Goal: Transaction & Acquisition: Purchase product/service

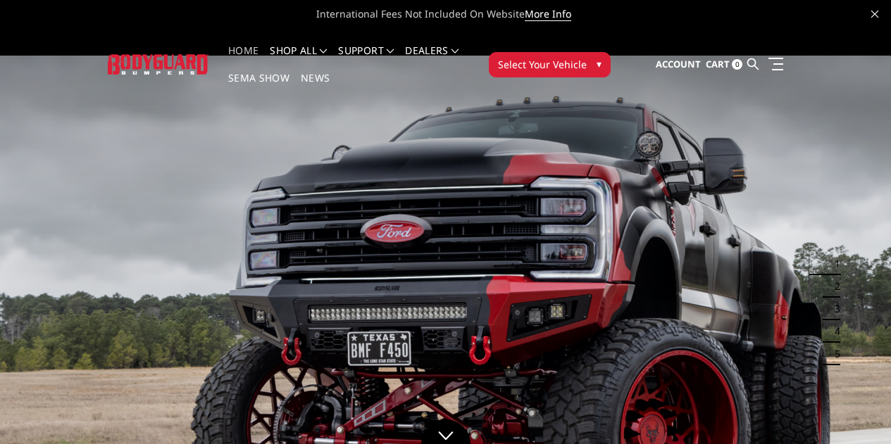
click at [587, 57] on span "Select Your Vehicle" at bounding box center [542, 64] width 89 height 15
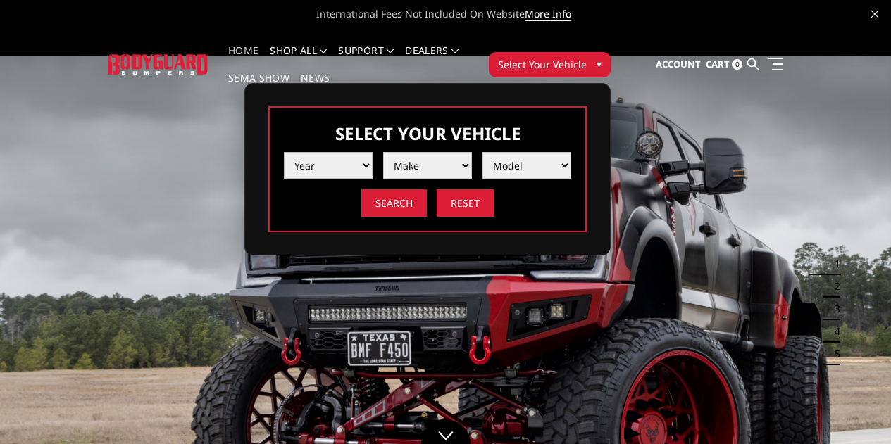
click at [373, 155] on select "Year 2025 2024 2023 2022 2021 2020 2019 2018 2017 2016 2015 2014 2013 2012 2011…" at bounding box center [328, 165] width 89 height 27
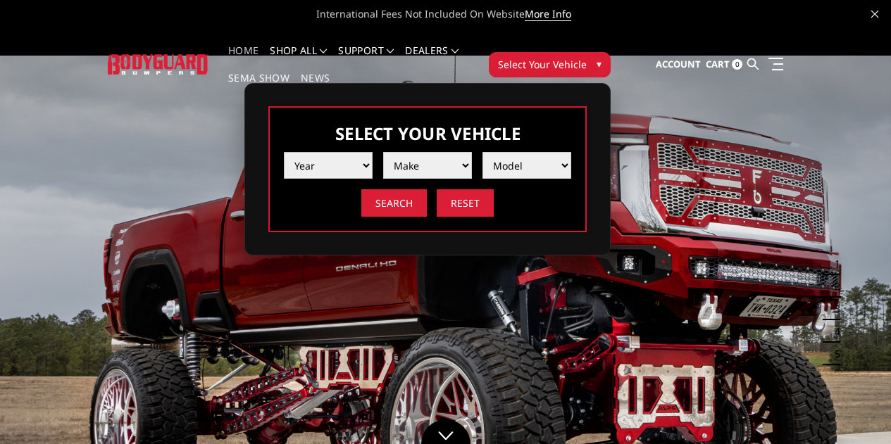
select select "yr_2024"
click at [373, 152] on select "Year 2025 2024 2023 2022 2021 2020 2019 2018 2017 2016 2015 2014 2013 2012 2011…" at bounding box center [328, 165] width 89 height 27
click at [472, 154] on select "Make Chevrolet Ford GMC Ram Toyota" at bounding box center [427, 165] width 89 height 27
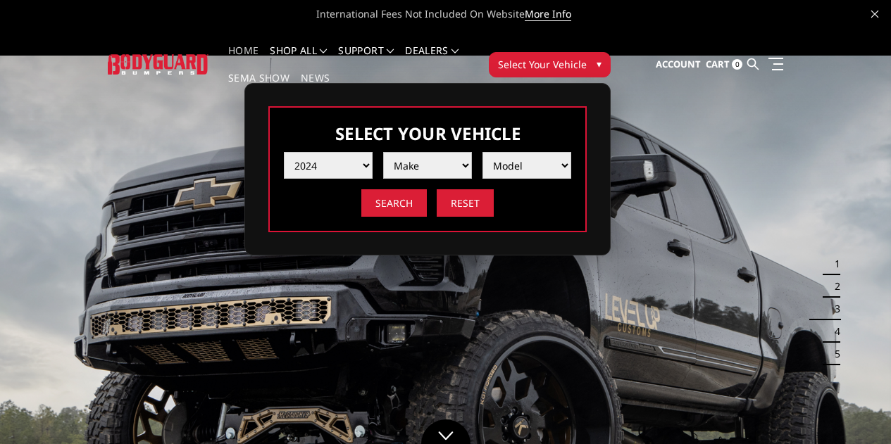
select select "mk_ford"
click at [472, 152] on select "Make Chevrolet Ford GMC Ram Toyota" at bounding box center [427, 165] width 89 height 27
click at [571, 154] on select "Model F150 F150 Raptor F250 / F350 F450 F550" at bounding box center [526, 165] width 89 height 27
select select "md_f250-f350"
click at [571, 152] on select "Model F150 F150 Raptor F250 / F350 F450 F550" at bounding box center [526, 165] width 89 height 27
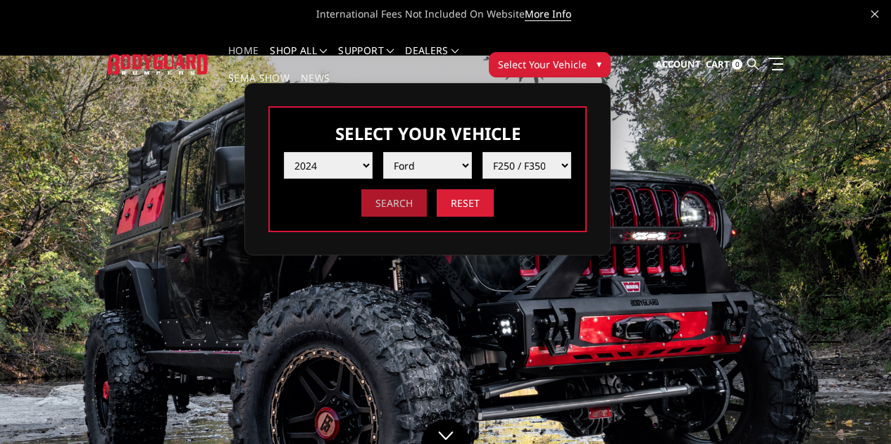
click at [427, 194] on input "Search" at bounding box center [394, 202] width 66 height 27
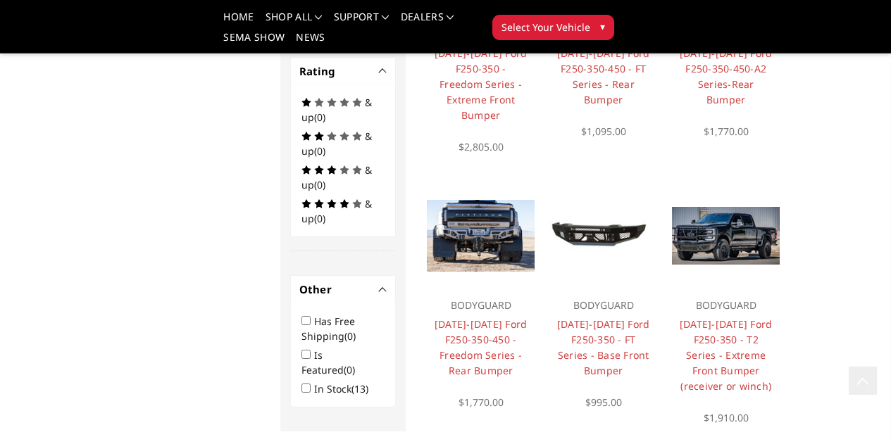
scroll to position [887, 0]
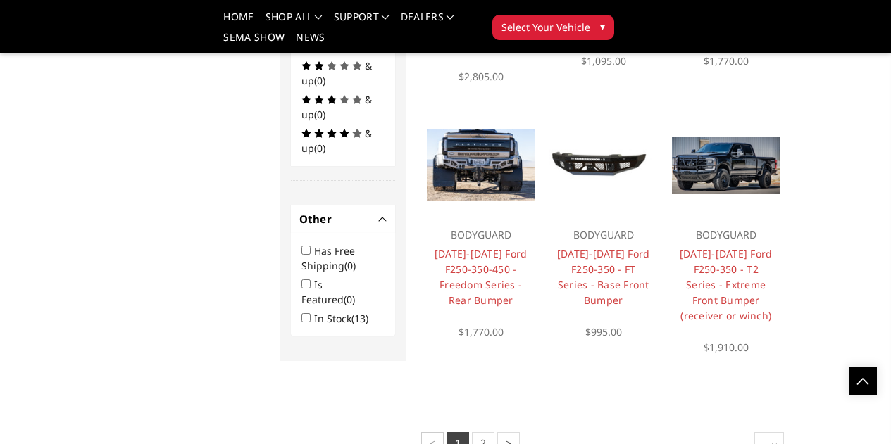
click at [0, 0] on link "Choose Options" at bounding box center [0, 0] width 0 height 0
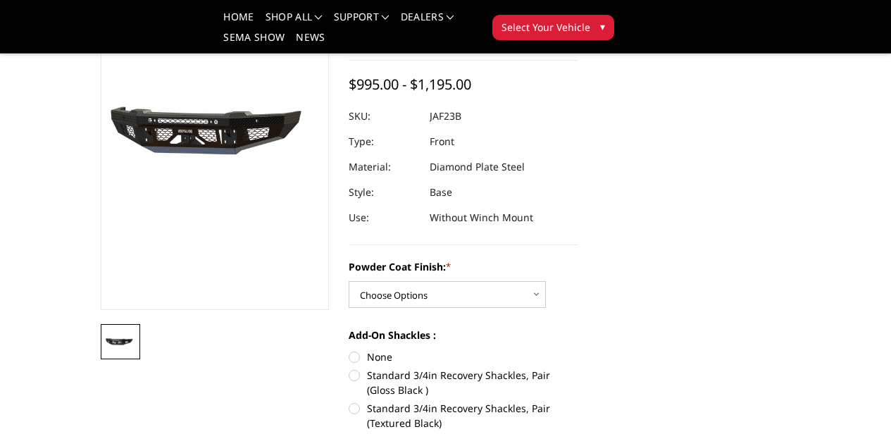
scroll to position [141, 0]
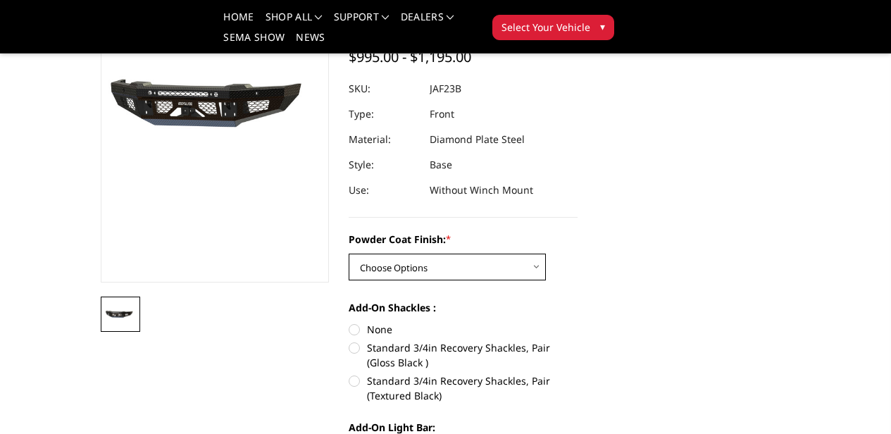
click at [528, 254] on select "Choose Options Bare Metal Gloss Black Powder Coat Textured Black Powder Coat" at bounding box center [447, 267] width 197 height 27
select select "3378"
click at [349, 254] on select "Choose Options Bare Metal Gloss Black Powder Coat Textured Black Powder Coat" at bounding box center [447, 267] width 197 height 27
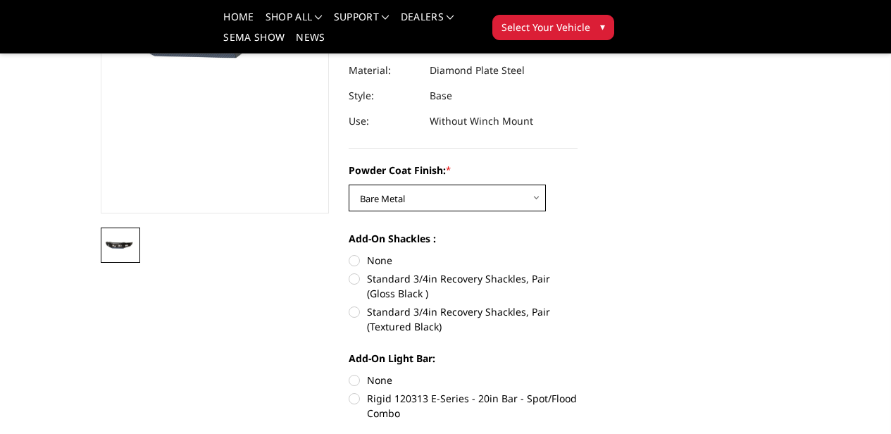
scroll to position [211, 0]
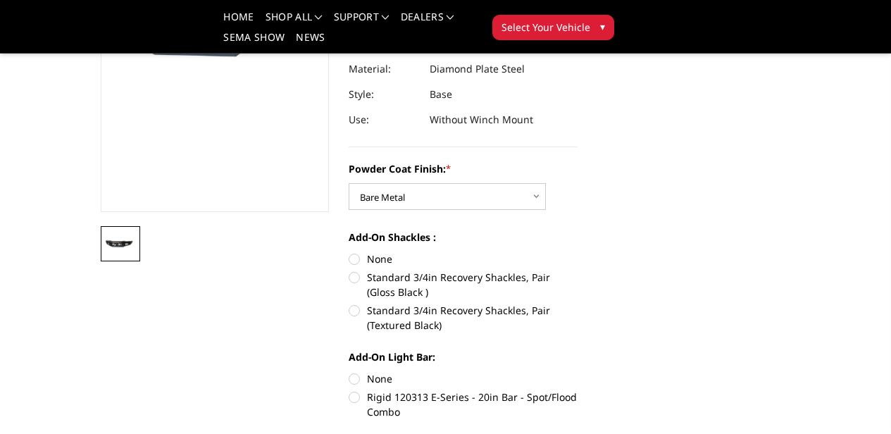
click at [355, 390] on label "Rigid 120313 E-Series - 20in Bar - Spot/Flood Combo" at bounding box center [463, 405] width 229 height 30
click at [578, 371] on input "Rigid 120313 E-Series - 20in Bar - Spot/Flood Combo" at bounding box center [578, 371] width 1 height 1
radio input "true"
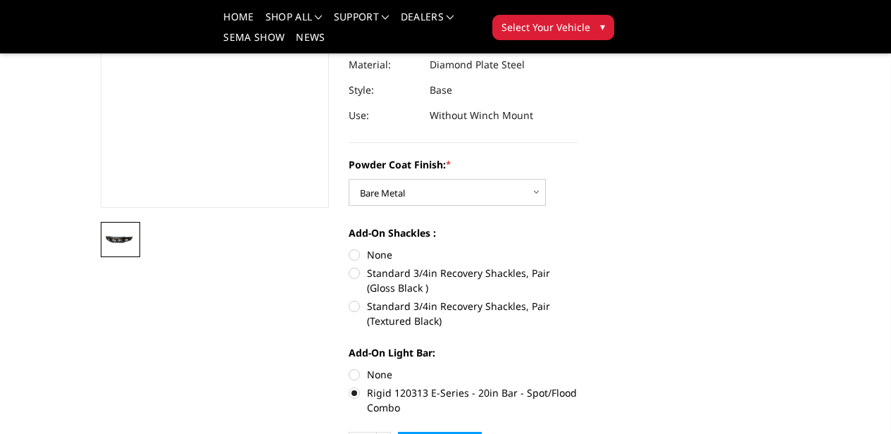
scroll to position [282, 0]
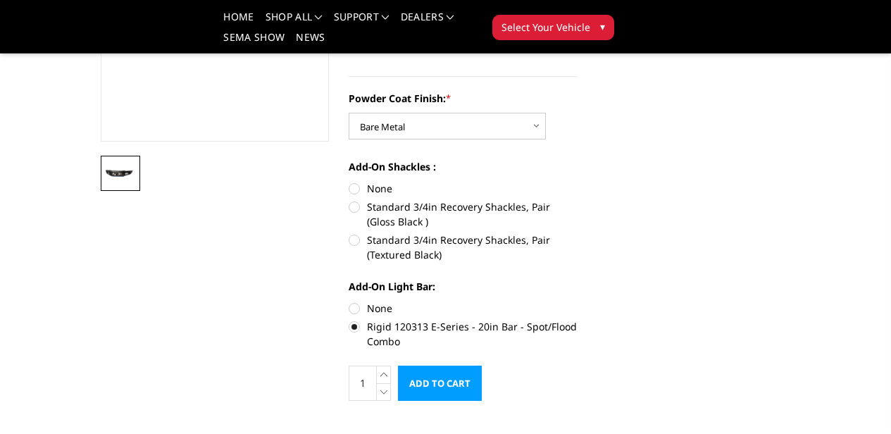
click at [349, 319] on label "Rigid 120313 E-Series - 20in Bar - Spot/Flood Combo" at bounding box center [463, 334] width 229 height 30
click at [578, 301] on input "Rigid 120313 E-Series - 20in Bar - Spot/Flood Combo" at bounding box center [578, 301] width 1 height 1
click at [353, 301] on label "None" at bounding box center [463, 308] width 229 height 15
click at [349, 301] on input "None" at bounding box center [349, 301] width 1 height 1
radio input "true"
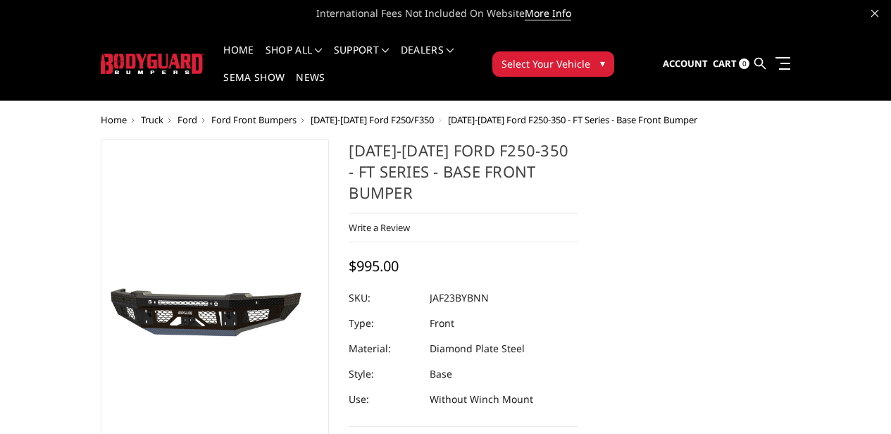
scroll to position [0, 0]
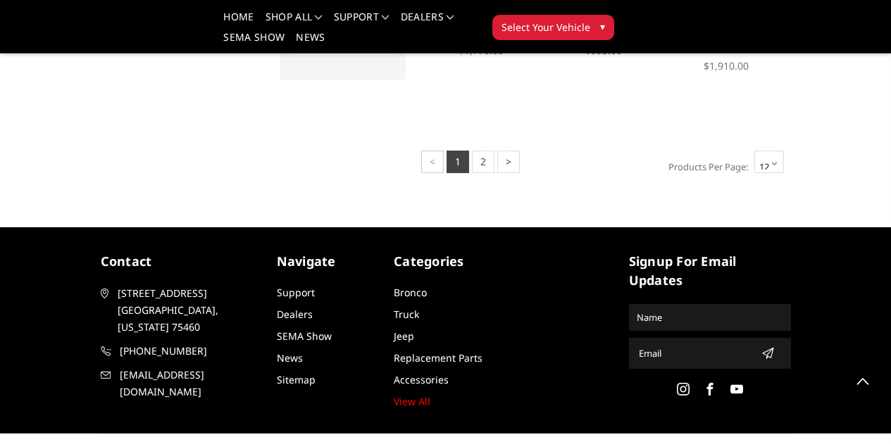
scroll to position [1283, 0]
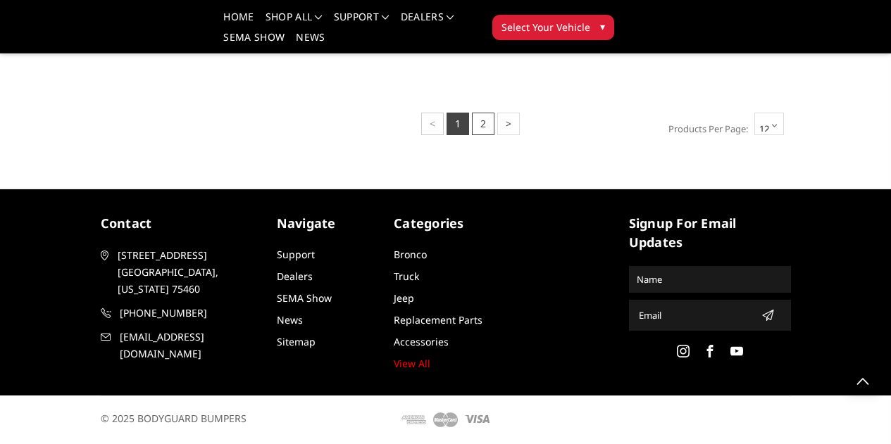
click at [472, 121] on link "2" at bounding box center [483, 124] width 23 height 23
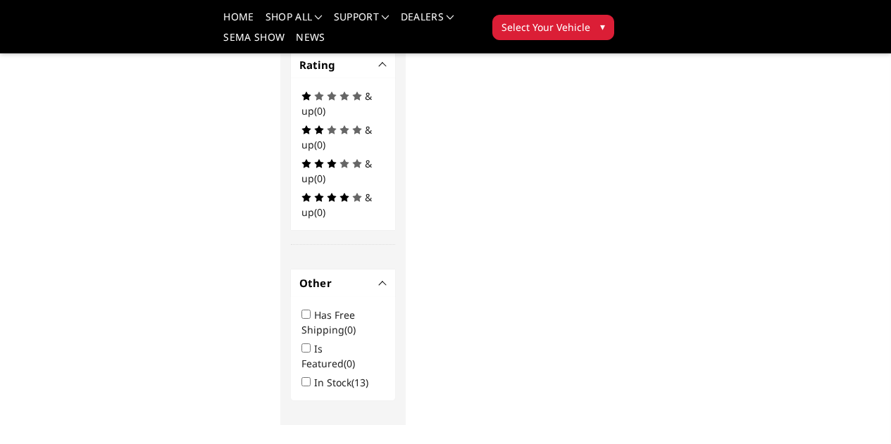
scroll to position [704, 0]
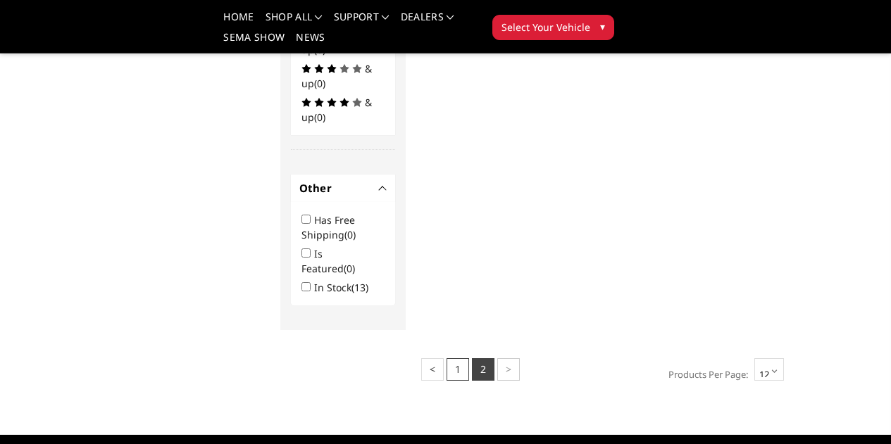
click at [447, 359] on link "1" at bounding box center [458, 370] width 23 height 23
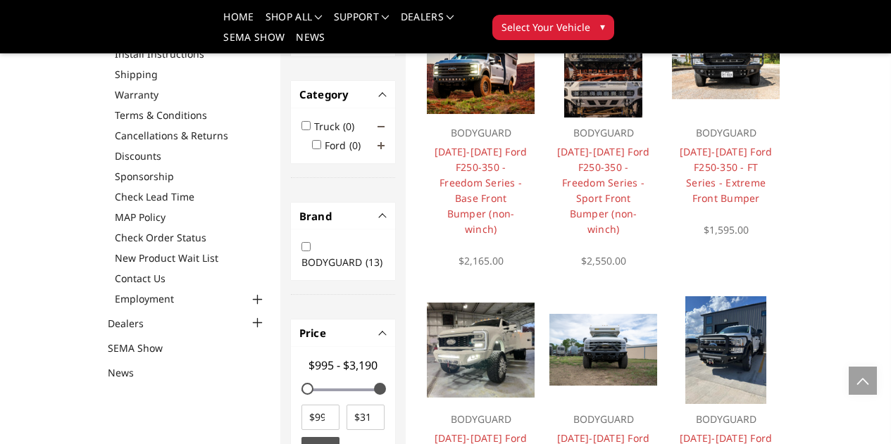
scroll to position [141, 0]
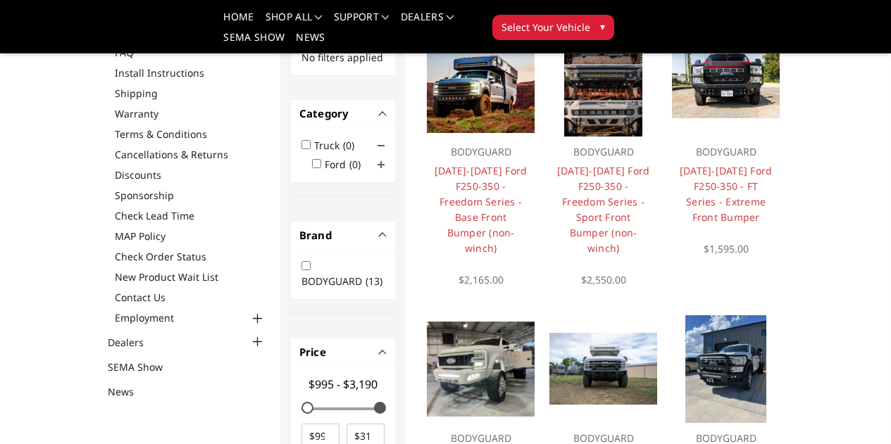
click at [428, 133] on img at bounding box center [481, 82] width 108 height 101
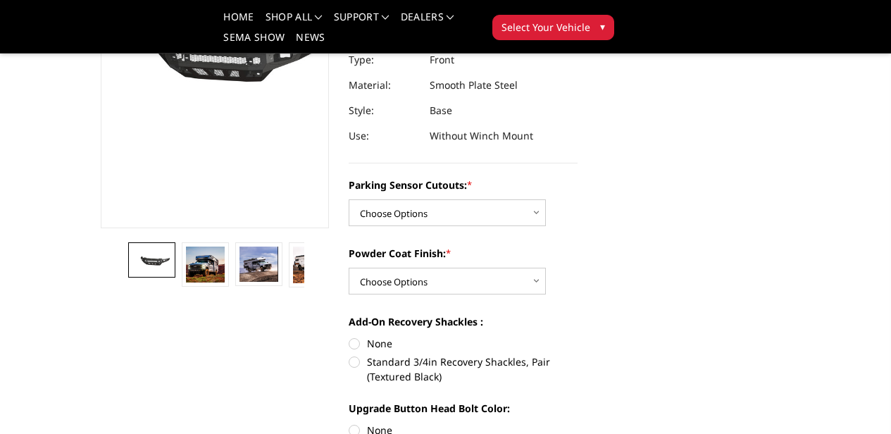
scroll to position [211, 0]
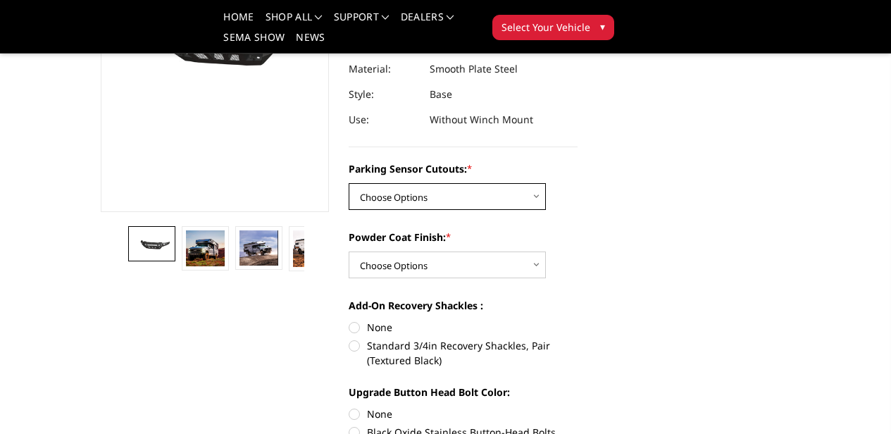
click at [530, 196] on select "Choose Options No - Without Parking Sensor Cutouts Yes - With Parking Sensor Cu…" at bounding box center [447, 196] width 197 height 27
select select "2563"
click at [349, 183] on select "Choose Options No - Without Parking Sensor Cutouts Yes - With Parking Sensor Cu…" at bounding box center [447, 196] width 197 height 27
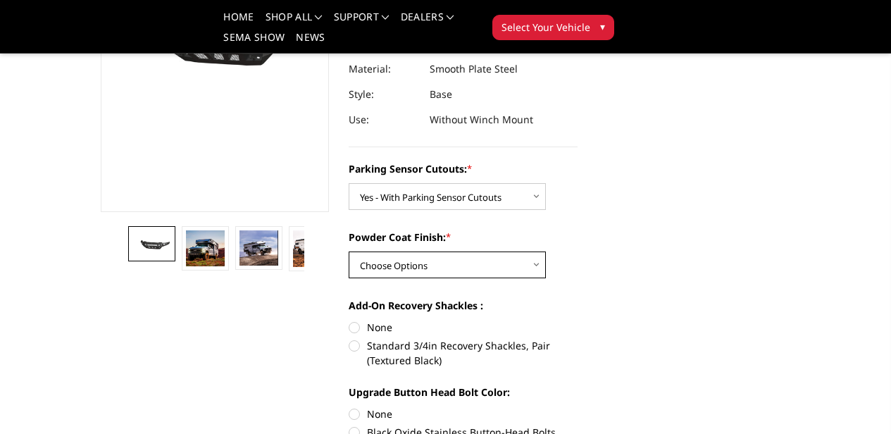
click at [530, 265] on select "Choose Options Bare Metal Textured Black Powder Coat" at bounding box center [447, 264] width 197 height 27
select select "2564"
click at [349, 251] on select "Choose Options Bare Metal Textured Black Powder Coat" at bounding box center [447, 264] width 197 height 27
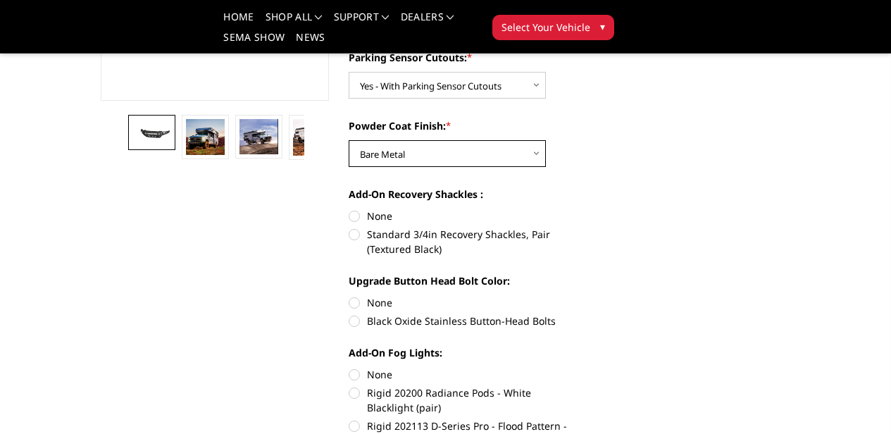
scroll to position [352, 0]
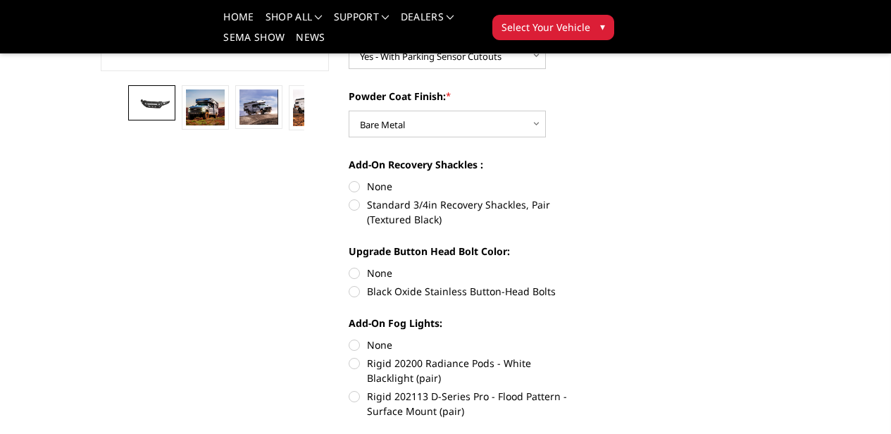
click at [349, 389] on label "Rigid 202113 D-Series Pro - Flood Pattern - Surface Mount (pair)" at bounding box center [463, 404] width 229 height 30
click at [578, 356] on input "Rigid 202113 D-Series Pro - Flood Pattern - Surface Mount (pair)" at bounding box center [578, 356] width 1 height 1
radio input "true"
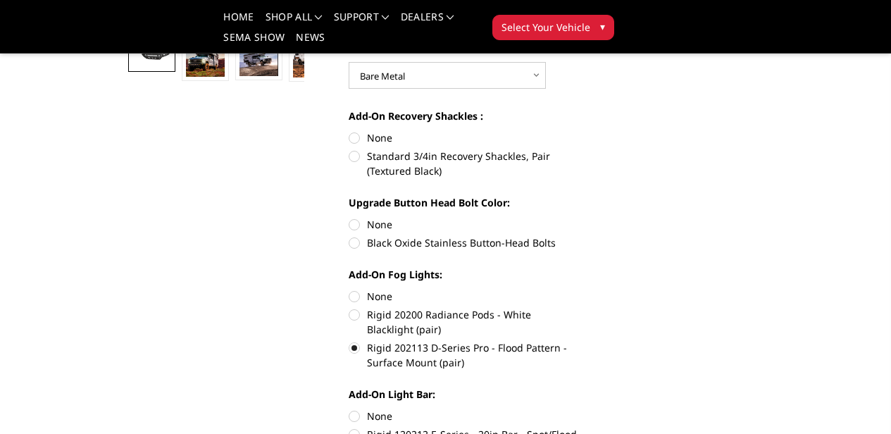
scroll to position [423, 0]
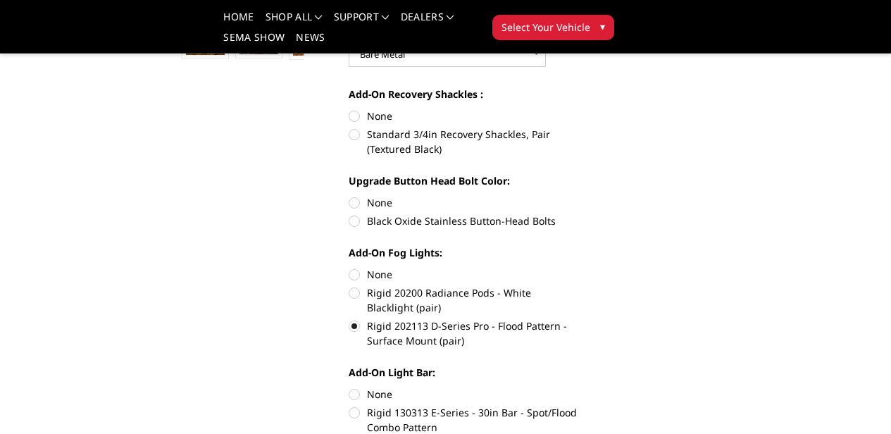
click at [351, 285] on label "Rigid 20200 Radiance Pods - White Blacklight (pair)" at bounding box center [463, 300] width 229 height 30
click at [578, 268] on input "Rigid 20200 Radiance Pods - White Blacklight (pair)" at bounding box center [578, 267] width 1 height 1
radio input "true"
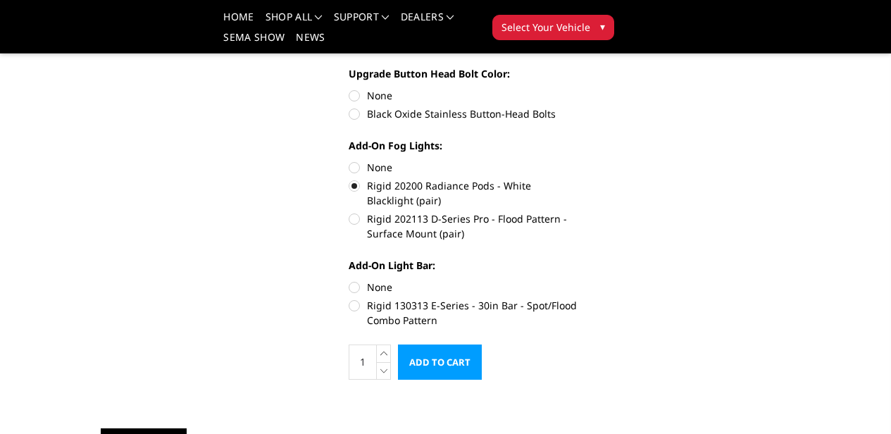
scroll to position [634, 0]
